Goal: Task Accomplishment & Management: Use online tool/utility

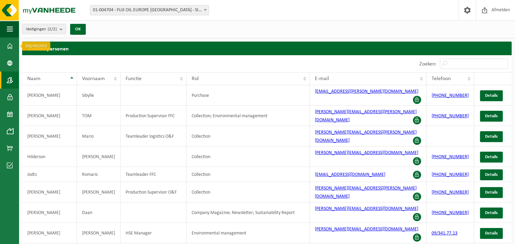
click at [8, 44] on span at bounding box center [10, 45] width 6 height 17
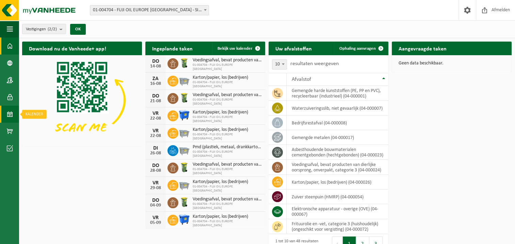
click at [10, 115] on span at bounding box center [10, 114] width 6 height 17
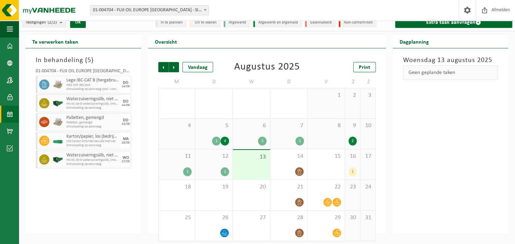
scroll to position [11, 0]
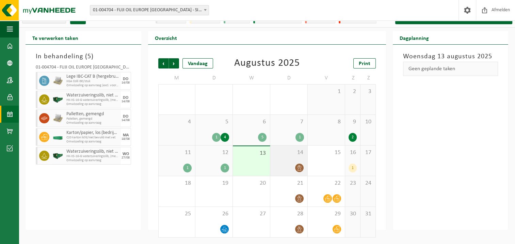
click at [299, 168] on icon at bounding box center [300, 168] width 6 height 6
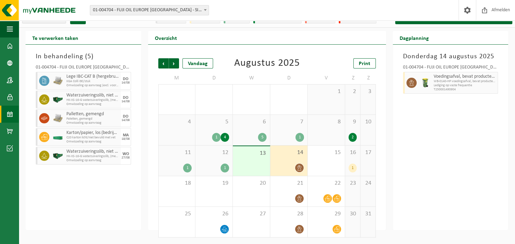
click at [352, 171] on div "1" at bounding box center [353, 167] width 8 height 9
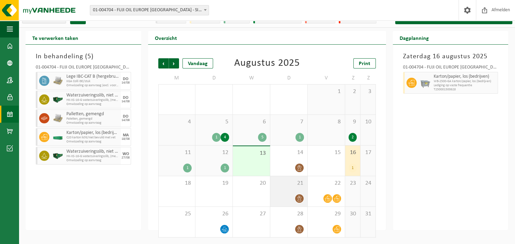
click at [300, 200] on icon at bounding box center [299, 198] width 4 height 6
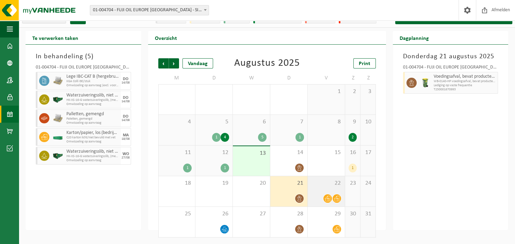
click at [328, 200] on icon at bounding box center [328, 198] width 6 height 5
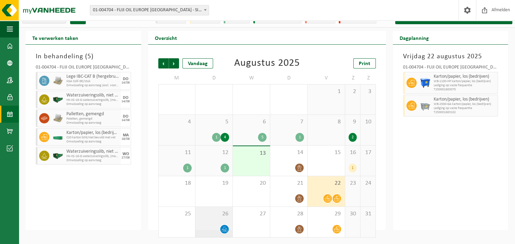
click at [226, 226] on icon at bounding box center [225, 229] width 6 height 6
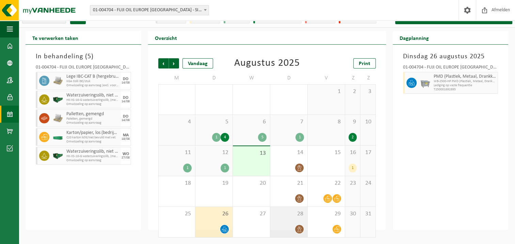
click at [304, 227] on span at bounding box center [299, 229] width 9 height 9
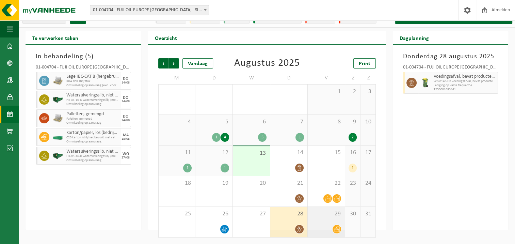
click at [324, 230] on div at bounding box center [326, 228] width 30 height 9
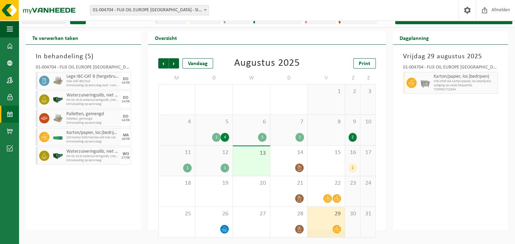
click at [335, 229] on icon at bounding box center [337, 229] width 6 height 6
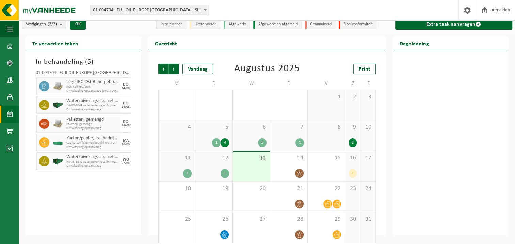
scroll to position [0, 0]
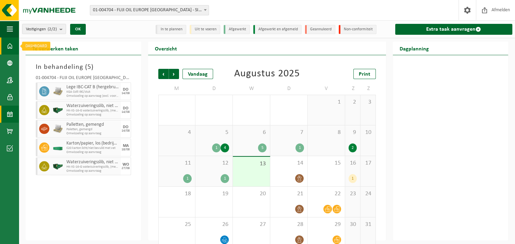
click at [13, 44] on link "Dashboard" at bounding box center [9, 45] width 19 height 17
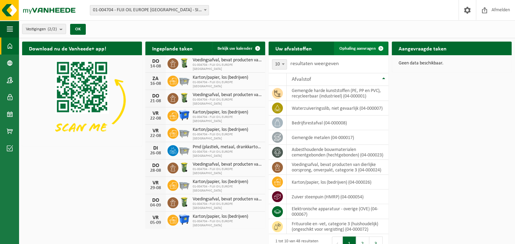
click at [372, 50] on span "Ophaling aanvragen" at bounding box center [357, 48] width 36 height 4
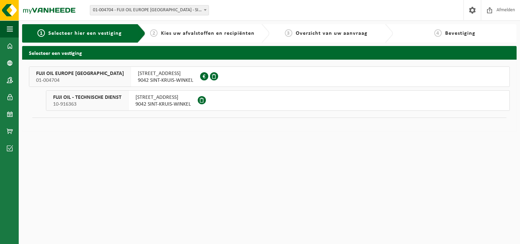
click at [61, 76] on span "FUJI OIL EUROPE NV" at bounding box center [80, 73] width 88 height 7
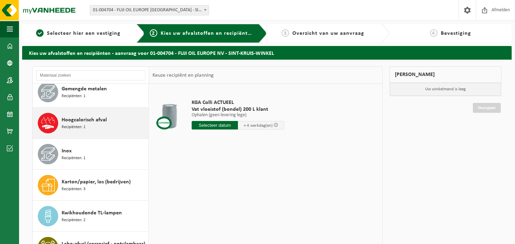
click at [97, 123] on div "Hoogcalorisch afval Recipiënten: 1" at bounding box center [104, 123] width 85 height 20
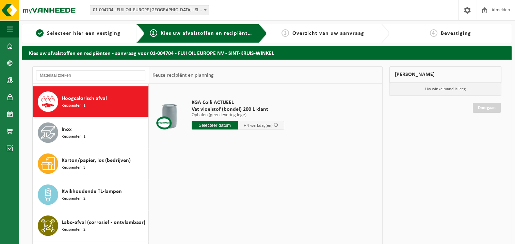
scroll to position [465, 0]
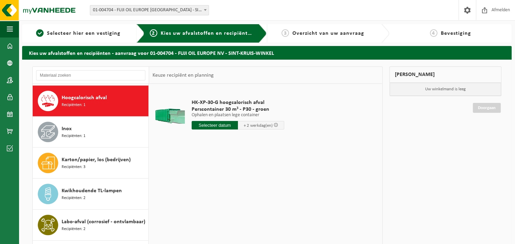
click at [217, 127] on input "text" at bounding box center [215, 125] width 46 height 9
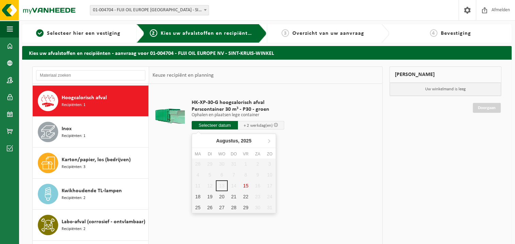
click at [274, 125] on span at bounding box center [276, 125] width 4 height 4
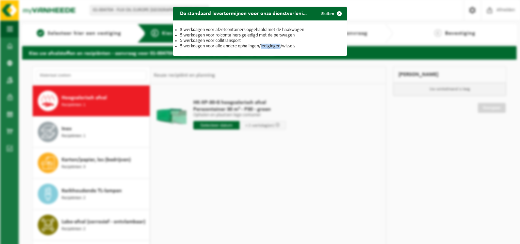
click at [274, 125] on div "De standaard levertermijnen voor onze dienstverlening zijn: Sluiten 3 werkdagen…" at bounding box center [260, 122] width 520 height 244
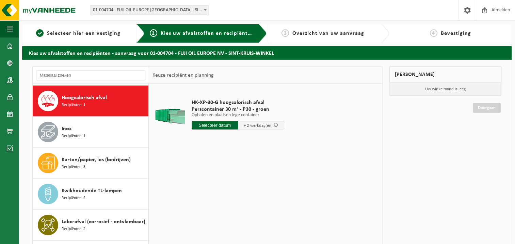
click at [274, 126] on span at bounding box center [276, 125] width 4 height 4
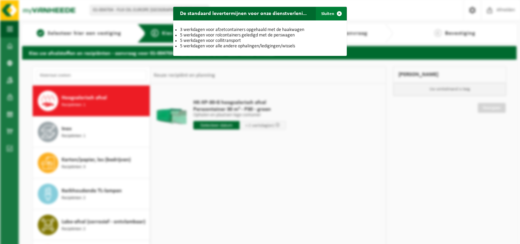
click at [335, 11] on span "button" at bounding box center [340, 14] width 14 height 14
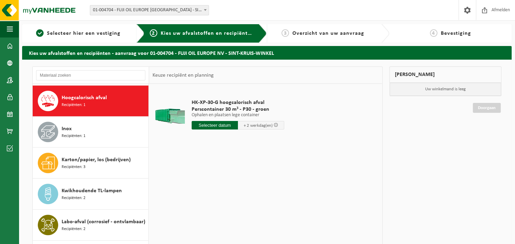
click at [222, 123] on input "text" at bounding box center [215, 125] width 46 height 9
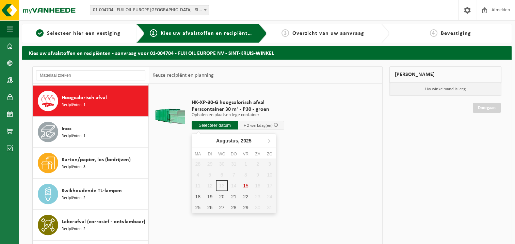
click at [247, 185] on div "28 29 30 31 1 2 3 4 5 6 7 8 9 10 11 12 13 14 15 16 17 18 19 20 21 22 23 24 25 2…" at bounding box center [234, 185] width 84 height 54
click at [245, 185] on div "28 29 30 31 1 2 3 4 5 6 7 8 9 10 11 12 13 14 15 16 17 18 19 20 21 22 23 24 25 2…" at bounding box center [234, 185] width 84 height 54
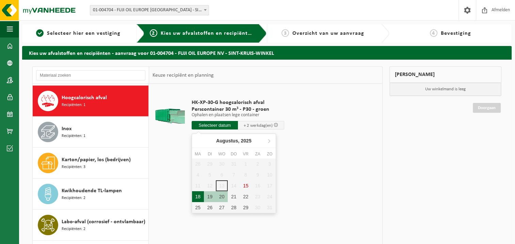
click at [201, 195] on div "18" at bounding box center [198, 196] width 12 height 11
type input "Van 2025-08-18"
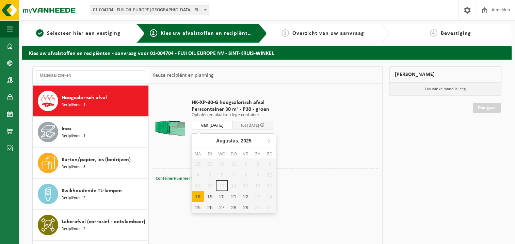
click at [225, 125] on input "Van 2025-08-18" at bounding box center [212, 125] width 41 height 9
click at [246, 186] on div "28 29 30 31 1 2 3 4 5 6 7 8 9 10 11 12 13 14 15 16 17 18 19 20 21 22 23 24 25 2…" at bounding box center [234, 185] width 84 height 54
click at [199, 195] on div "18" at bounding box center [198, 196] width 12 height 11
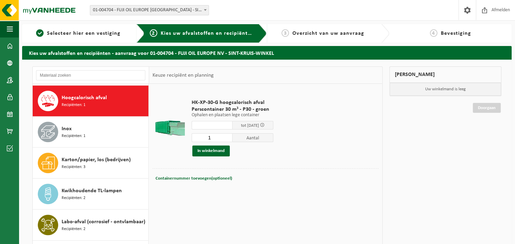
click at [305, 174] on div "Containernummer toevoegen(optioneel) Annuleren" at bounding box center [265, 179] width 223 height 10
click at [247, 126] on span "tot 20/08/2025" at bounding box center [250, 125] width 18 height 4
click at [222, 125] on input "text" at bounding box center [212, 125] width 41 height 9
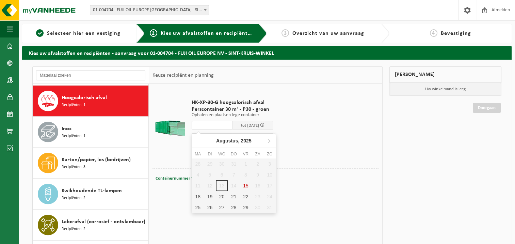
click at [245, 184] on div "28 29 30 31 1 2 3 4 5 6 7 8 9 10 11 12 13 14 15 16 17 18 19 20 21 22 23 24 25 2…" at bounding box center [234, 185] width 84 height 54
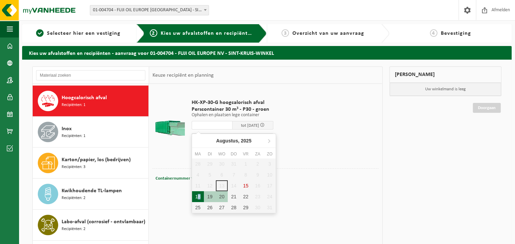
click at [200, 196] on div "18" at bounding box center [198, 196] width 12 height 11
type input "Van 2025-08-18"
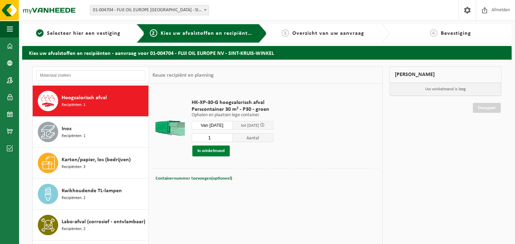
click at [208, 151] on button "In winkelmand" at bounding box center [210, 150] width 37 height 11
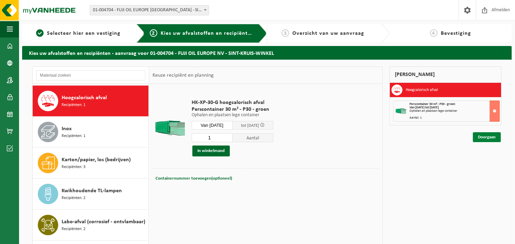
click at [478, 134] on link "Doorgaan" at bounding box center [487, 137] width 28 height 10
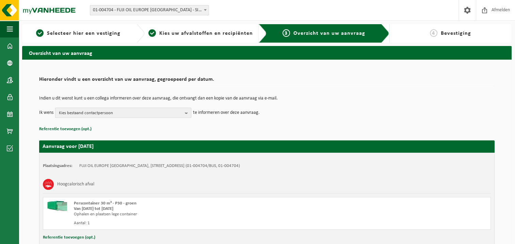
click at [114, 114] on span "Kies bestaand contactpersoon" at bounding box center [120, 113] width 123 height 10
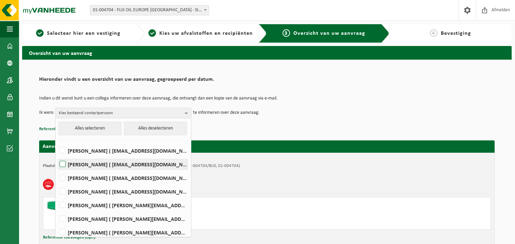
click at [66, 165] on label "TOM DIERICKX ( tom.dierickx@fujioileurope.com )" at bounding box center [122, 164] width 129 height 10
click at [57, 156] on input "TOM DIERICKX ( tom.dierickx@fujioileurope.com )" at bounding box center [57, 155] width 0 height 0
checkbox input "true"
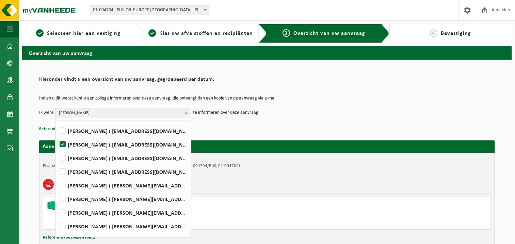
scroll to position [30, 0]
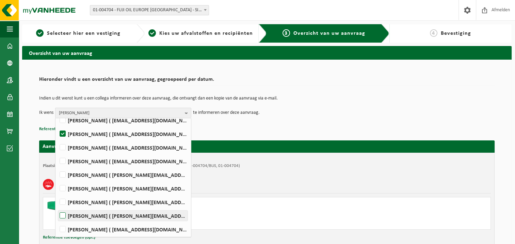
click at [61, 217] on label "Nick Vandenbulcke ( nick.vandenbulcke@fujioileurope.com )" at bounding box center [122, 215] width 129 height 10
click at [57, 207] on input "Nick Vandenbulcke ( nick.vandenbulcke@fujioileurope.com )" at bounding box center [57, 207] width 0 height 0
checkbox input "true"
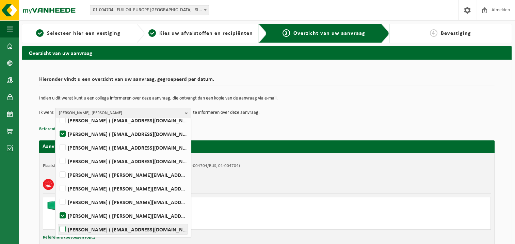
click at [62, 230] on label "Koen Vanthienen ( koen.vanthienen@fujioileurope.com )" at bounding box center [122, 229] width 129 height 10
click at [57, 221] on input "Koen Vanthienen ( koen.vanthienen@fujioileurope.com )" at bounding box center [57, 220] width 0 height 0
checkbox input "true"
click at [405, 116] on td "Ik wens TOM DIERICKX, Nick Vandenbulcke, Koen Vanthienen Alles selecteren Alles…" at bounding box center [267, 113] width 456 height 10
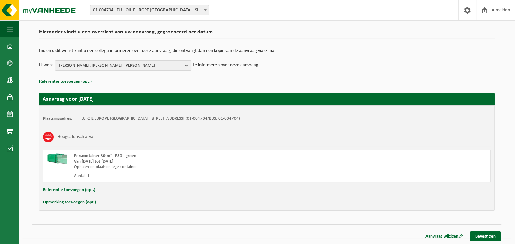
scroll to position [48, 0]
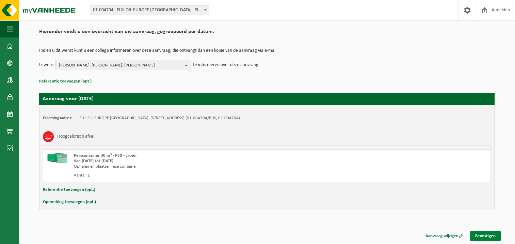
click at [480, 235] on link "Bevestigen" at bounding box center [485, 236] width 31 height 10
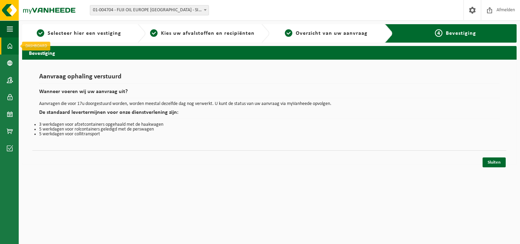
drag, startPoint x: 4, startPoint y: 48, endPoint x: 8, endPoint y: 50, distance: 4.9
click at [4, 48] on link "Dashboard" at bounding box center [9, 45] width 19 height 17
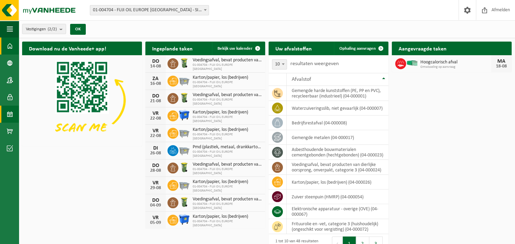
click at [9, 116] on span at bounding box center [10, 114] width 6 height 17
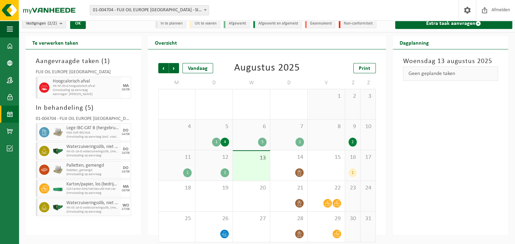
scroll to position [11, 0]
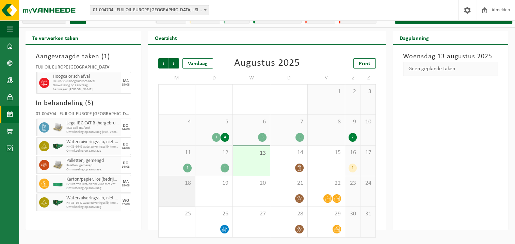
click at [187, 195] on div "18" at bounding box center [177, 191] width 37 height 30
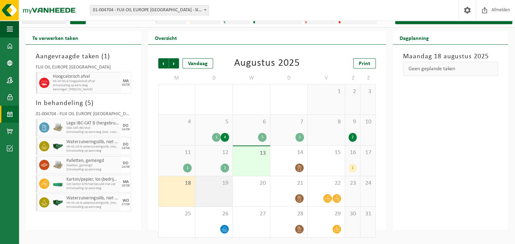
drag, startPoint x: 210, startPoint y: 195, endPoint x: 244, endPoint y: 194, distance: 33.7
click at [211, 195] on div "19" at bounding box center [213, 191] width 37 height 30
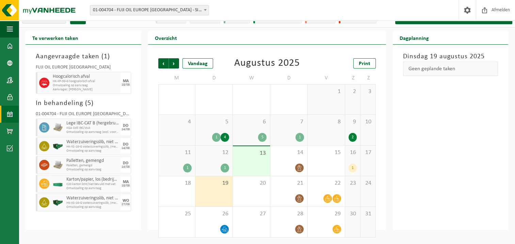
scroll to position [0, 0]
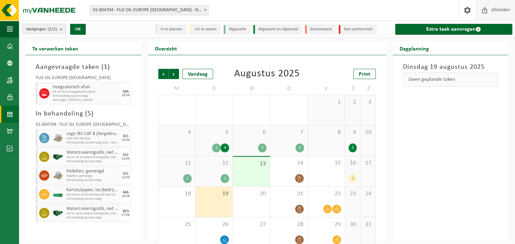
click at [499, 11] on span "Afmelden" at bounding box center [501, 10] width 22 height 20
